Goal: Information Seeking & Learning: Learn about a topic

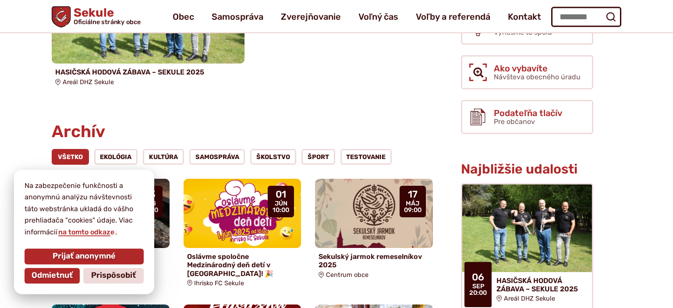
scroll to position [268, 0]
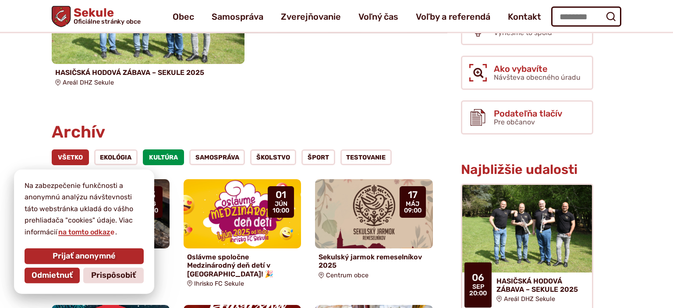
click at [162, 149] on link "Kultúra" at bounding box center [163, 157] width 41 height 16
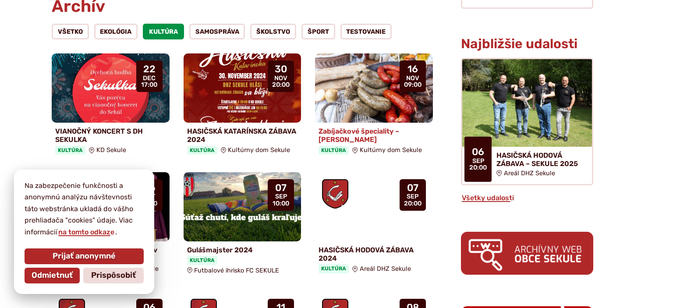
scroll to position [394, 0]
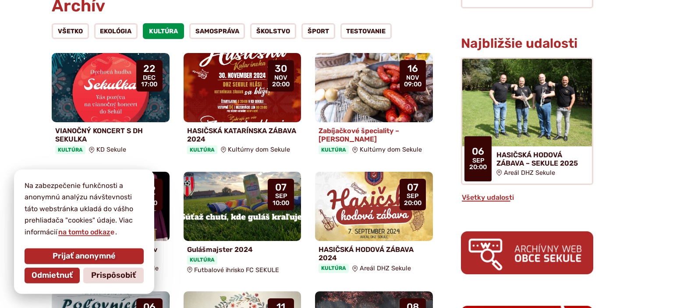
click at [367, 77] on img at bounding box center [373, 88] width 135 height 80
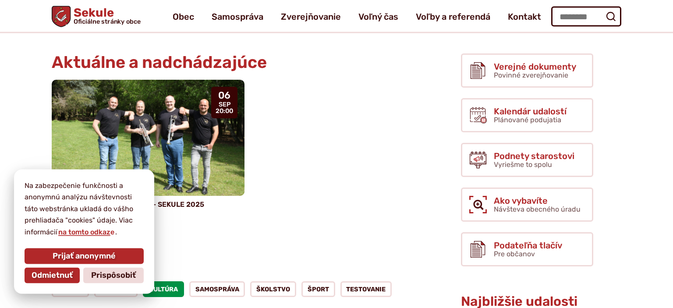
scroll to position [136, 0]
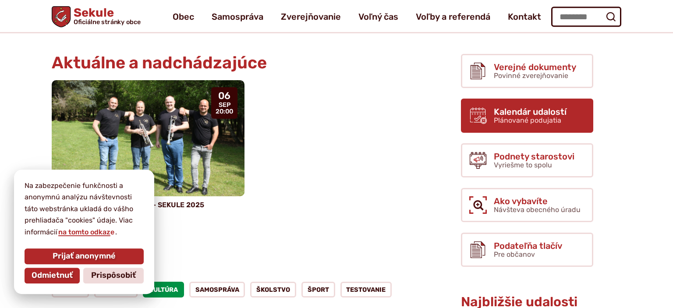
click at [501, 107] on span "Kalendár udalostí" at bounding box center [530, 112] width 73 height 10
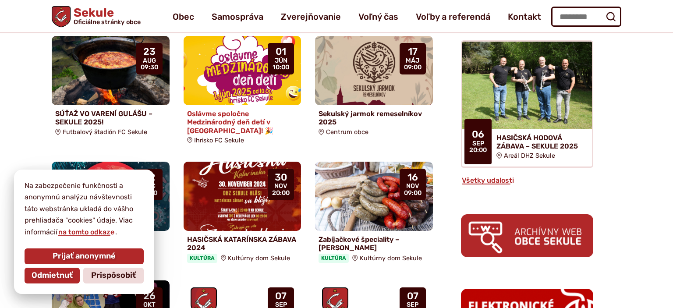
scroll to position [407, 0]
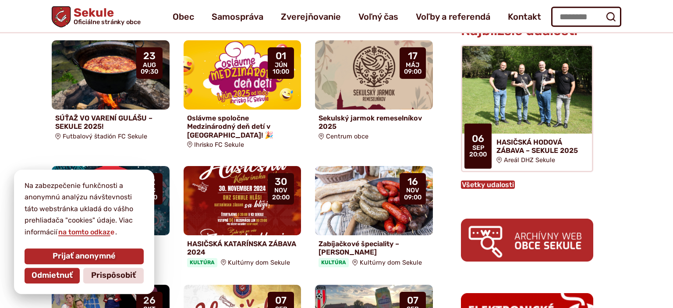
click at [473, 180] on link "Všetky udalosti" at bounding box center [488, 184] width 54 height 8
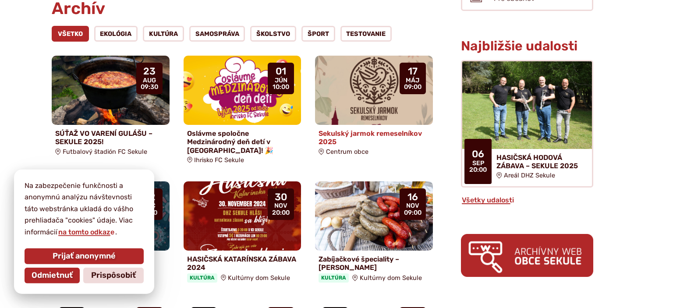
scroll to position [456, 0]
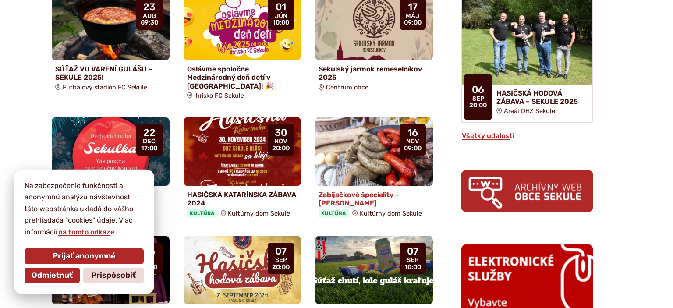
click at [369, 191] on h4 "Zabíjačkové špeciality – [PERSON_NAME]" at bounding box center [373, 199] width 111 height 17
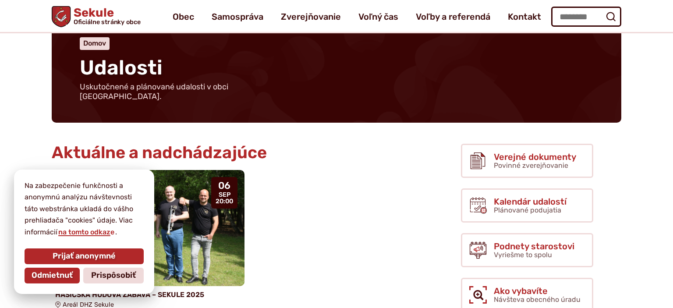
scroll to position [0, 0]
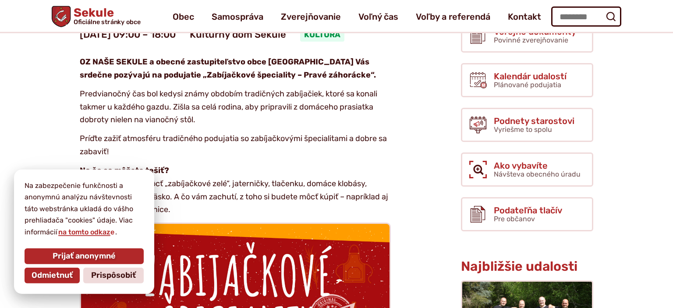
scroll to position [201, 0]
